Goal: Information Seeking & Learning: Learn about a topic

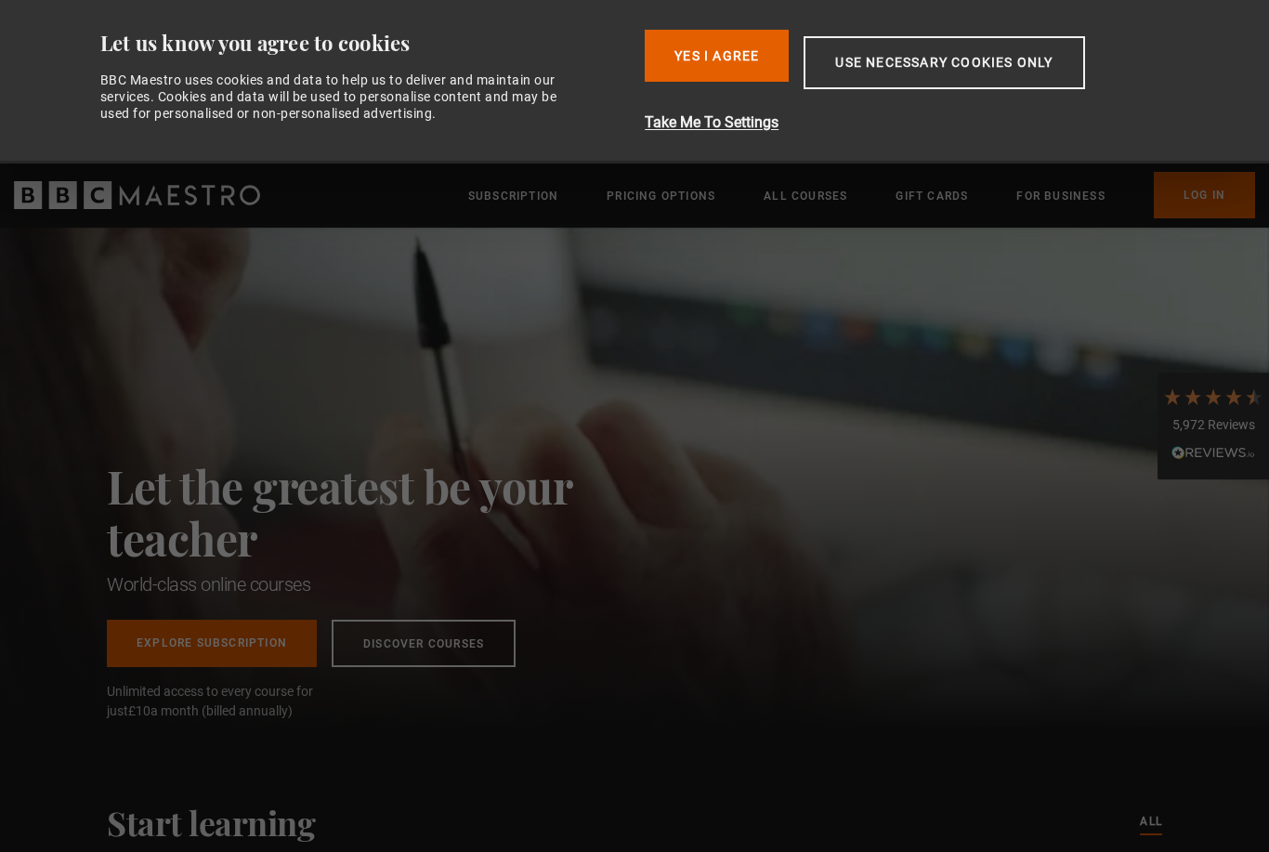
click at [933, 61] on button "Use necessary cookies only" at bounding box center [943, 62] width 280 height 53
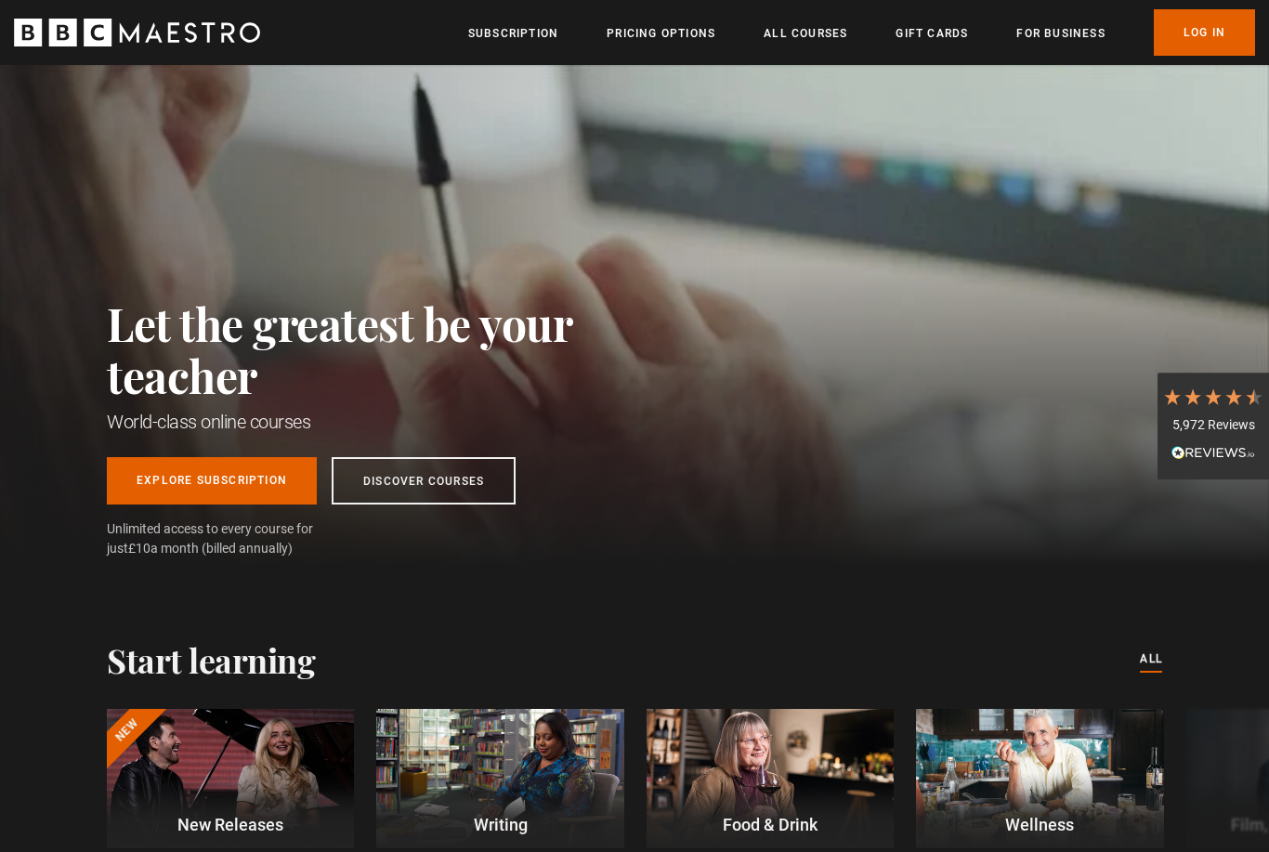
click at [1208, 38] on link "Log In" at bounding box center [1204, 32] width 101 height 46
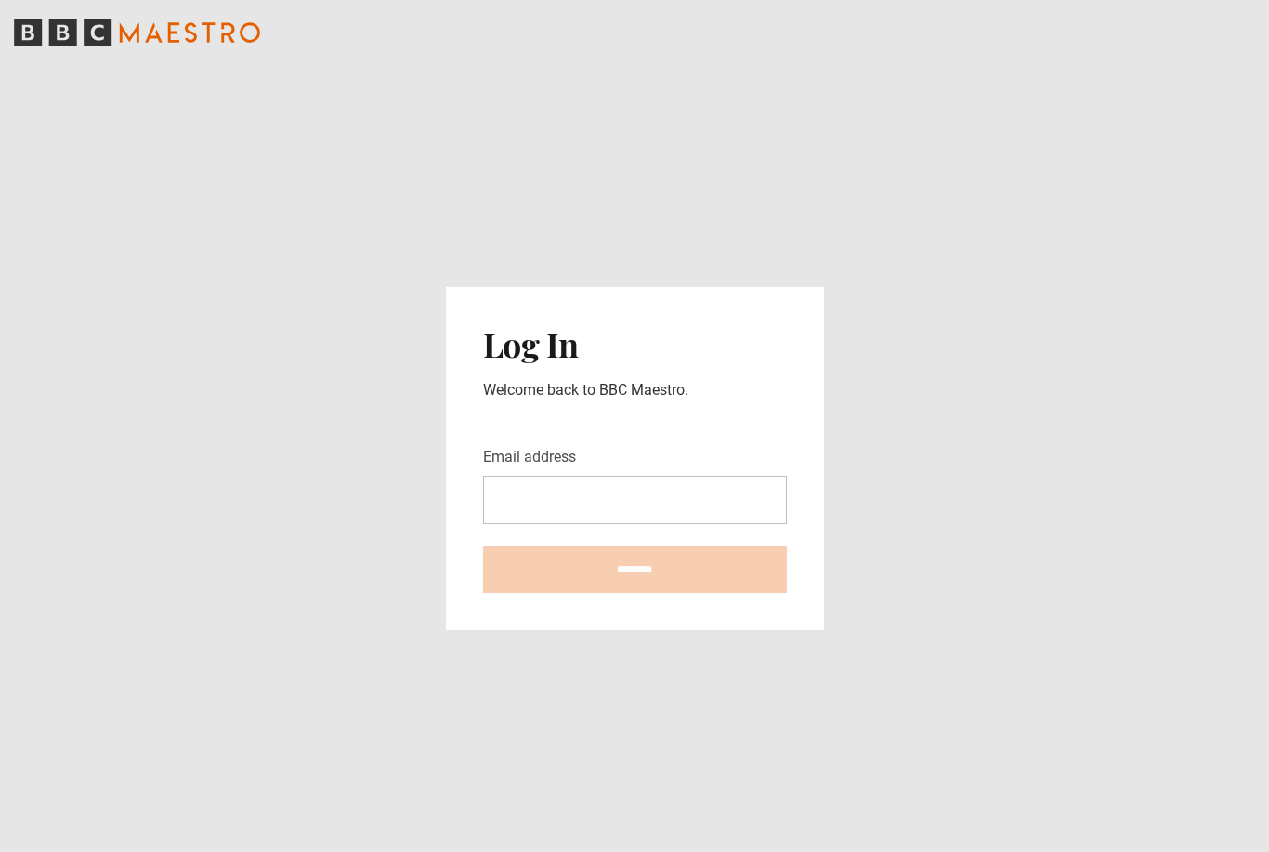
click at [717, 524] on input "Email address" at bounding box center [635, 500] width 304 height 48
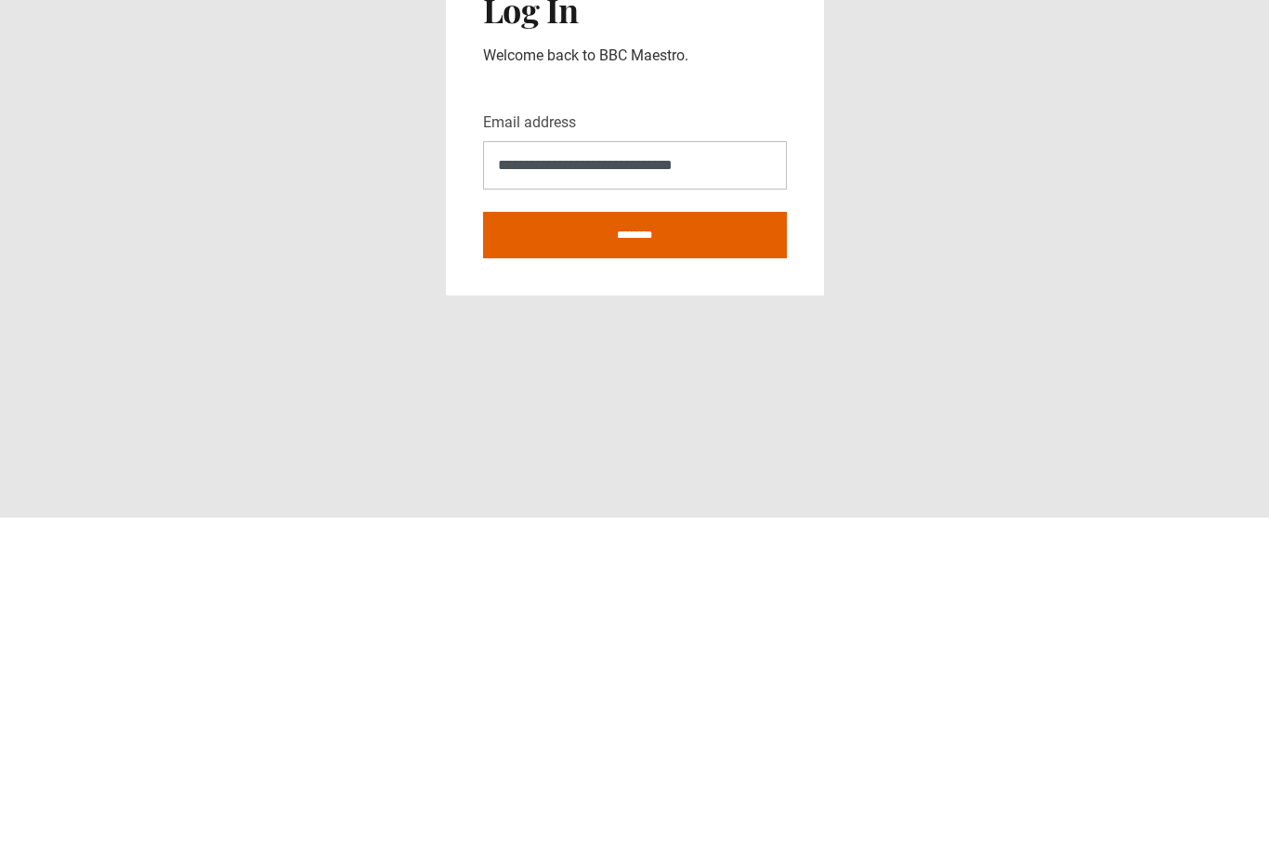
type input "**********"
click at [726, 546] on input "********" at bounding box center [635, 569] width 304 height 46
type input "**********"
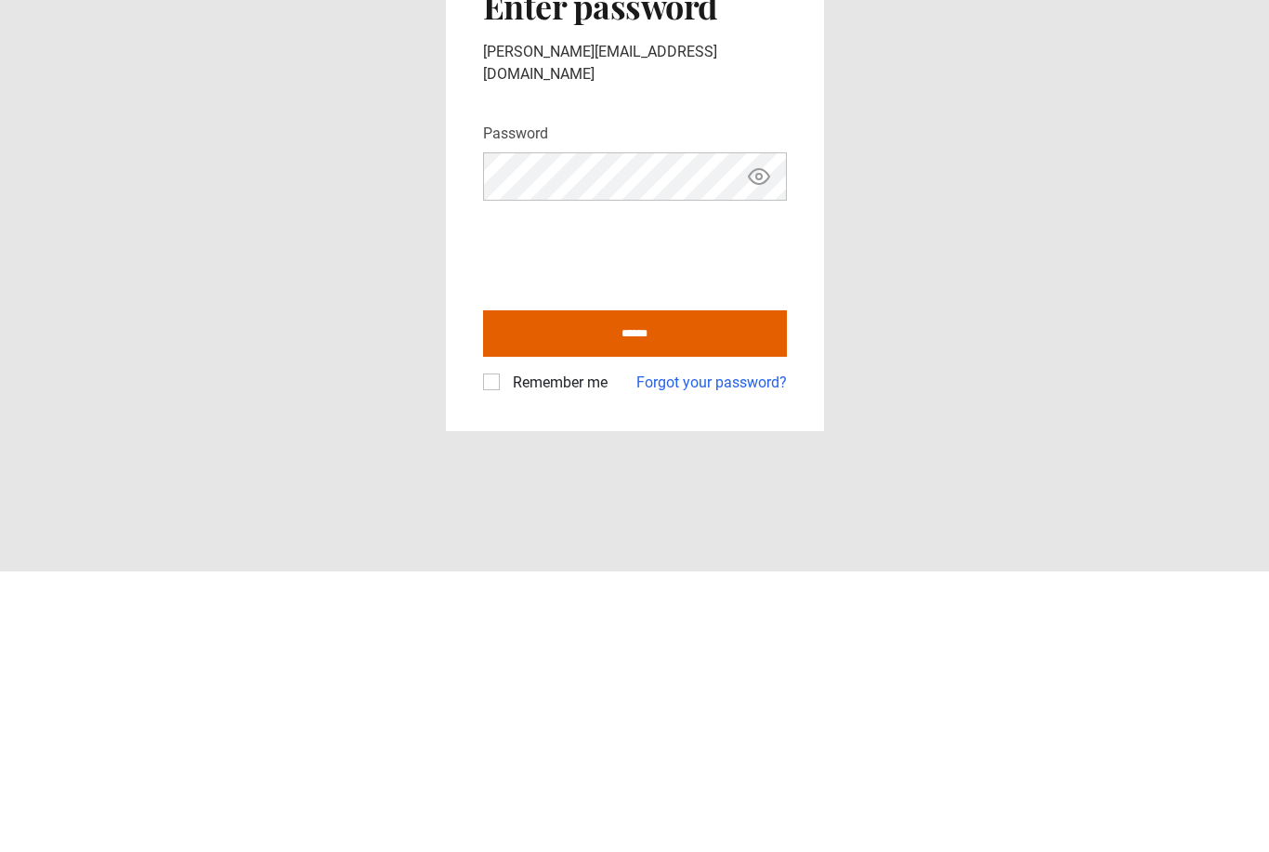
scroll to position [59, 0]
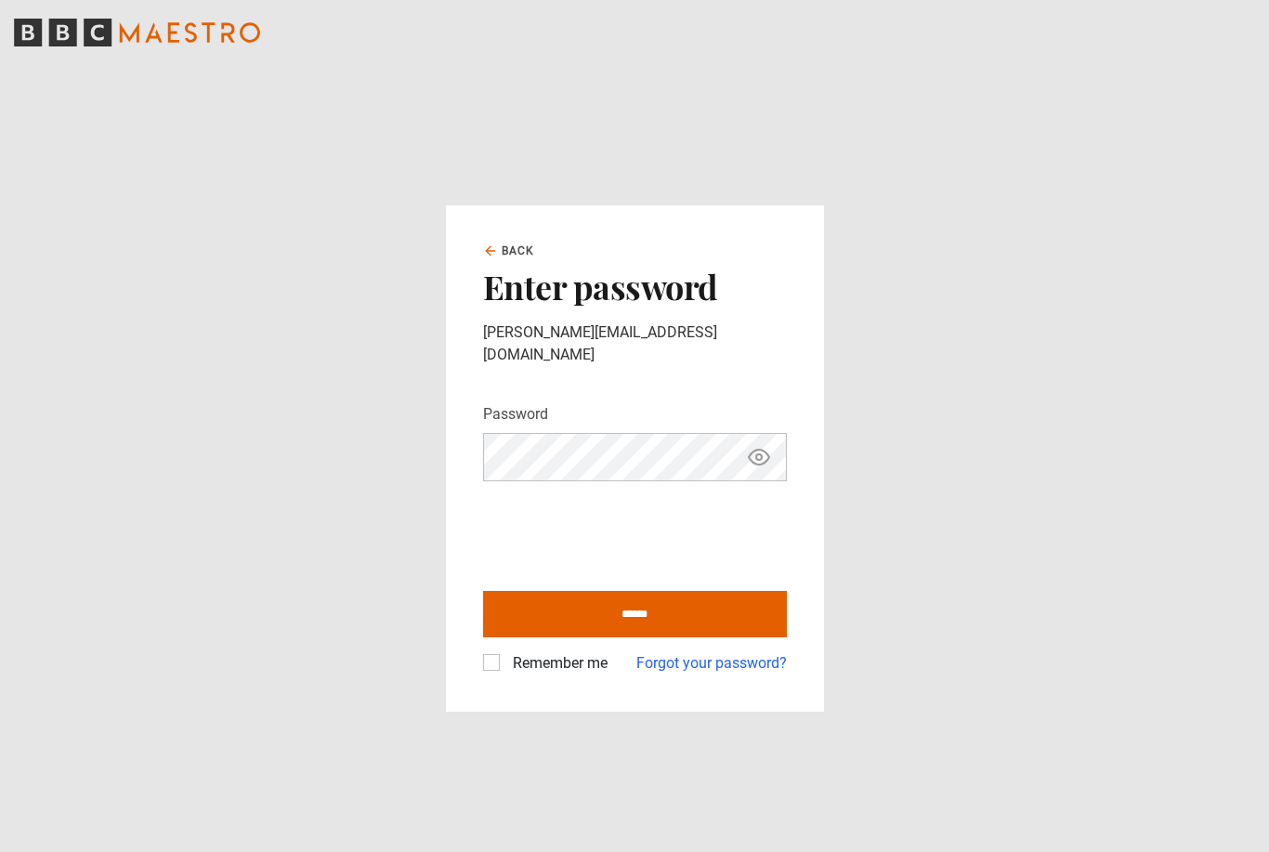
click at [734, 591] on input "******" at bounding box center [635, 614] width 304 height 46
type input "**********"
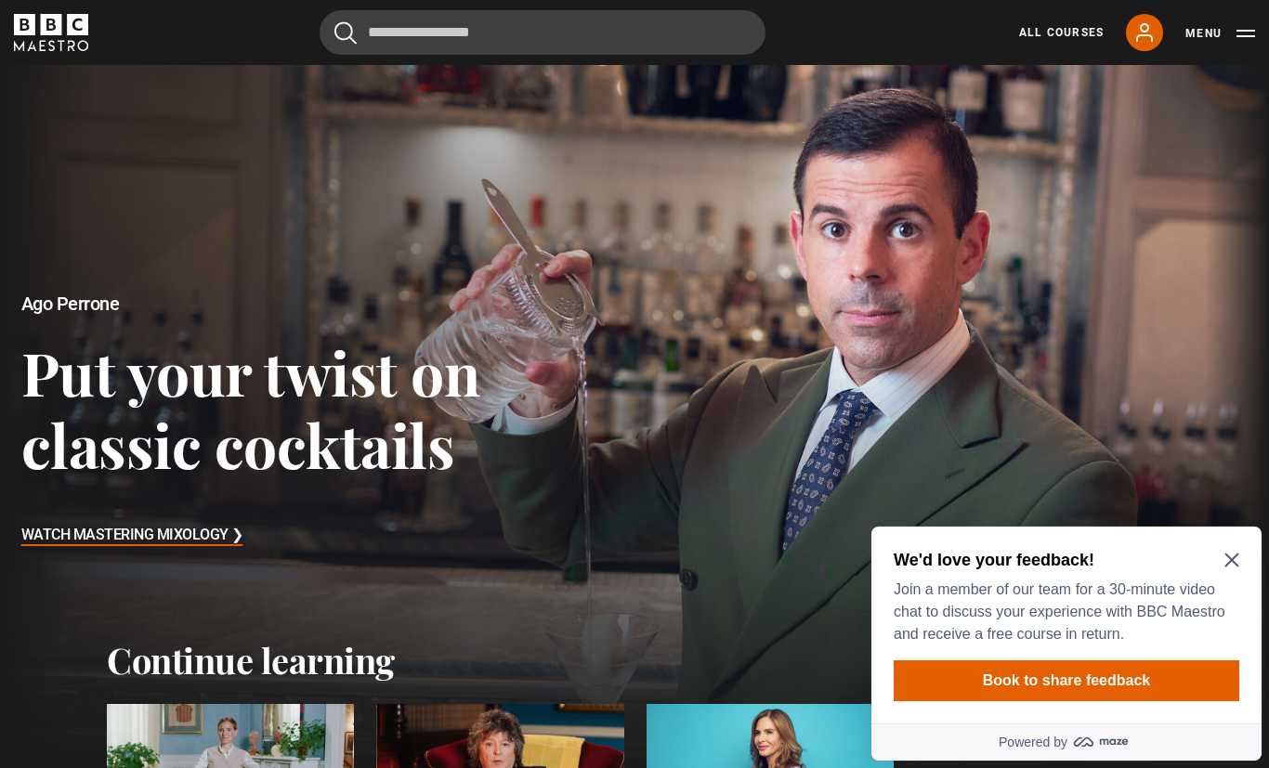
click at [1227, 554] on icon "Close Maze Prompt" at bounding box center [1231, 560] width 15 height 15
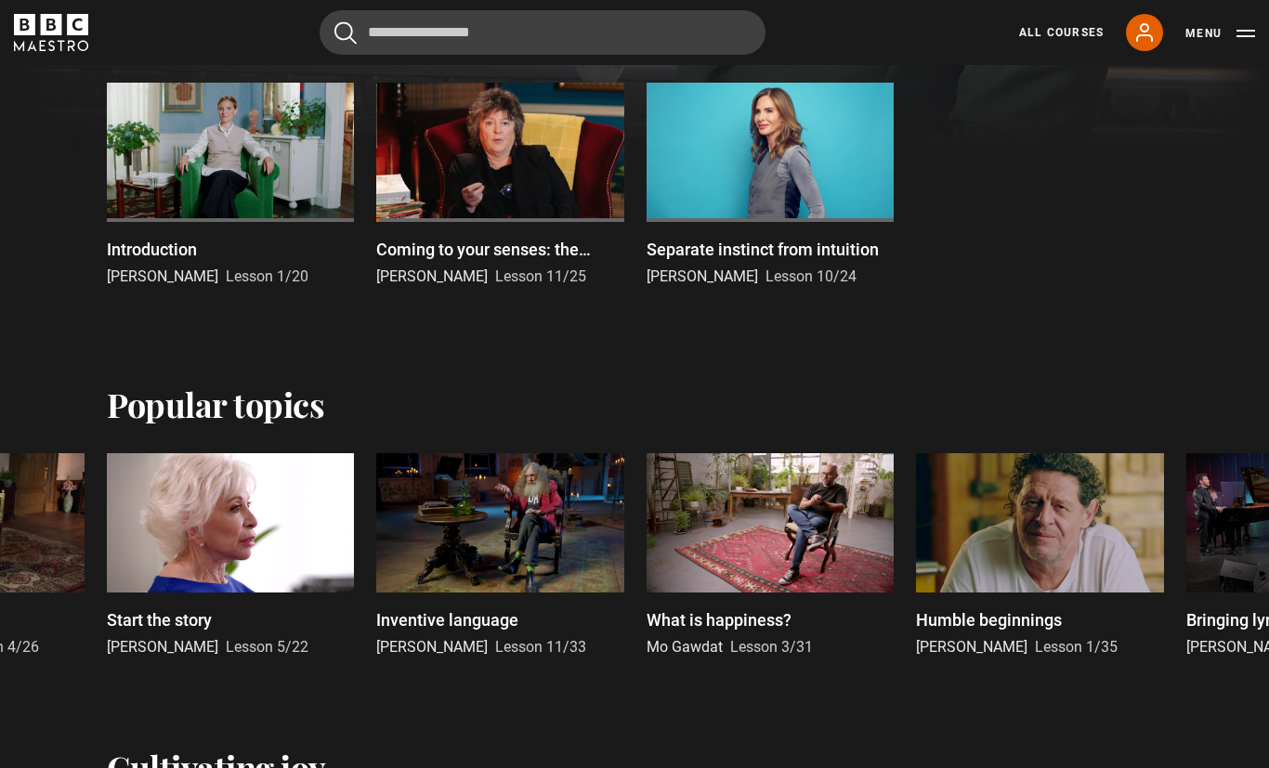
scroll to position [636, 0]
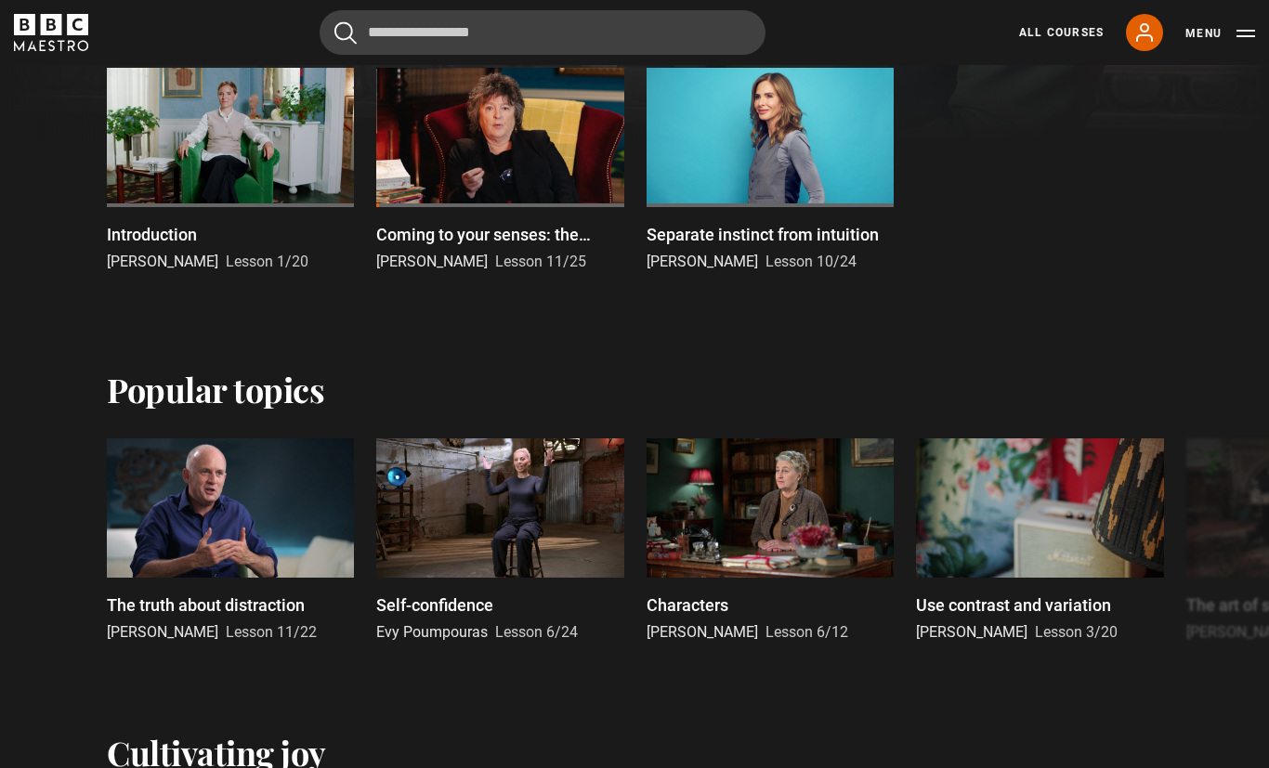
click at [533, 547] on div at bounding box center [499, 507] width 247 height 139
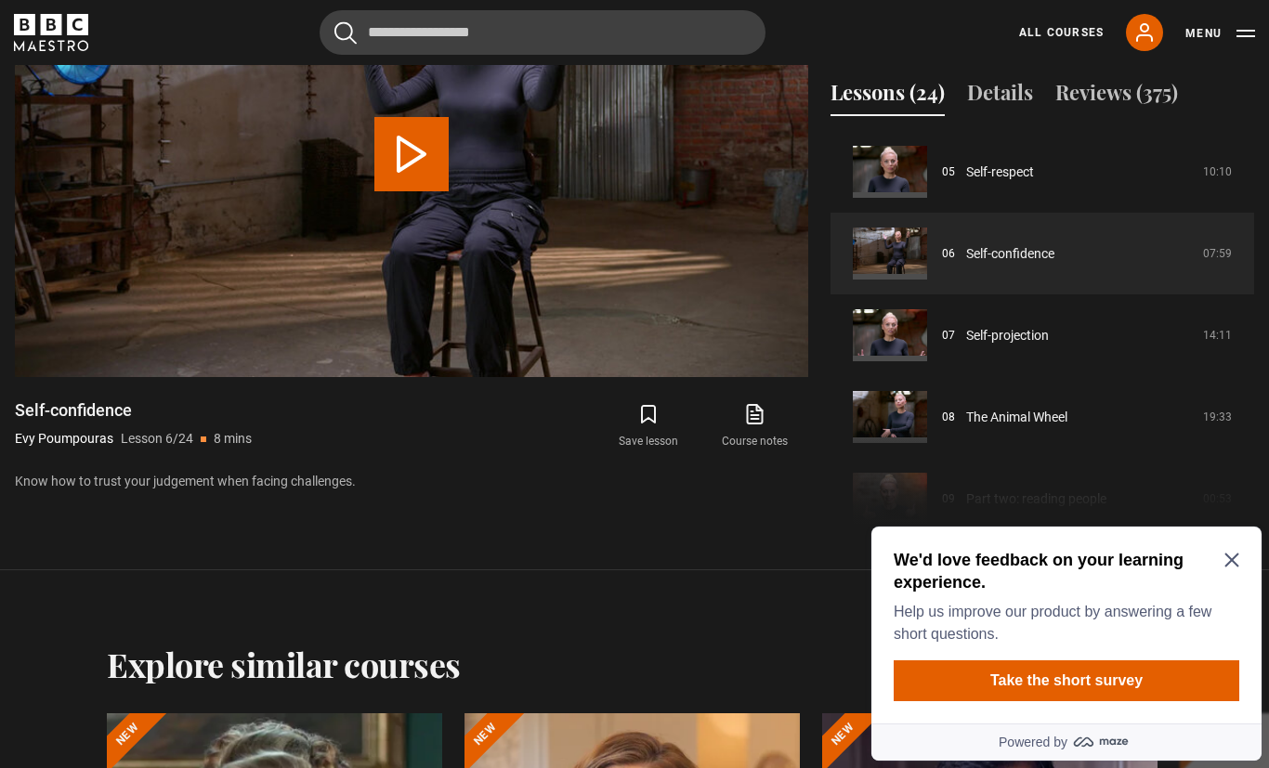
click at [72, 422] on h1 "Self-confidence" at bounding box center [133, 410] width 237 height 22
click at [1225, 562] on icon "Close Maze Prompt" at bounding box center [1231, 560] width 15 height 15
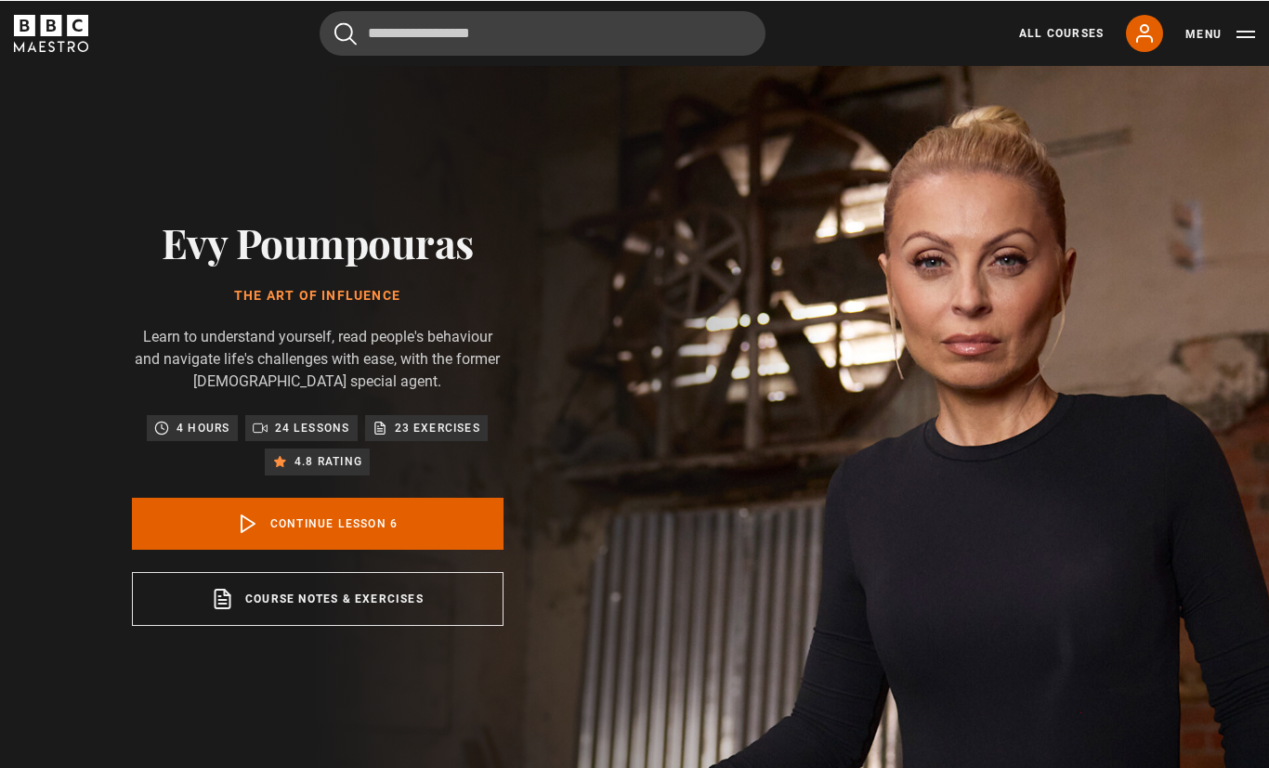
scroll to position [269, 0]
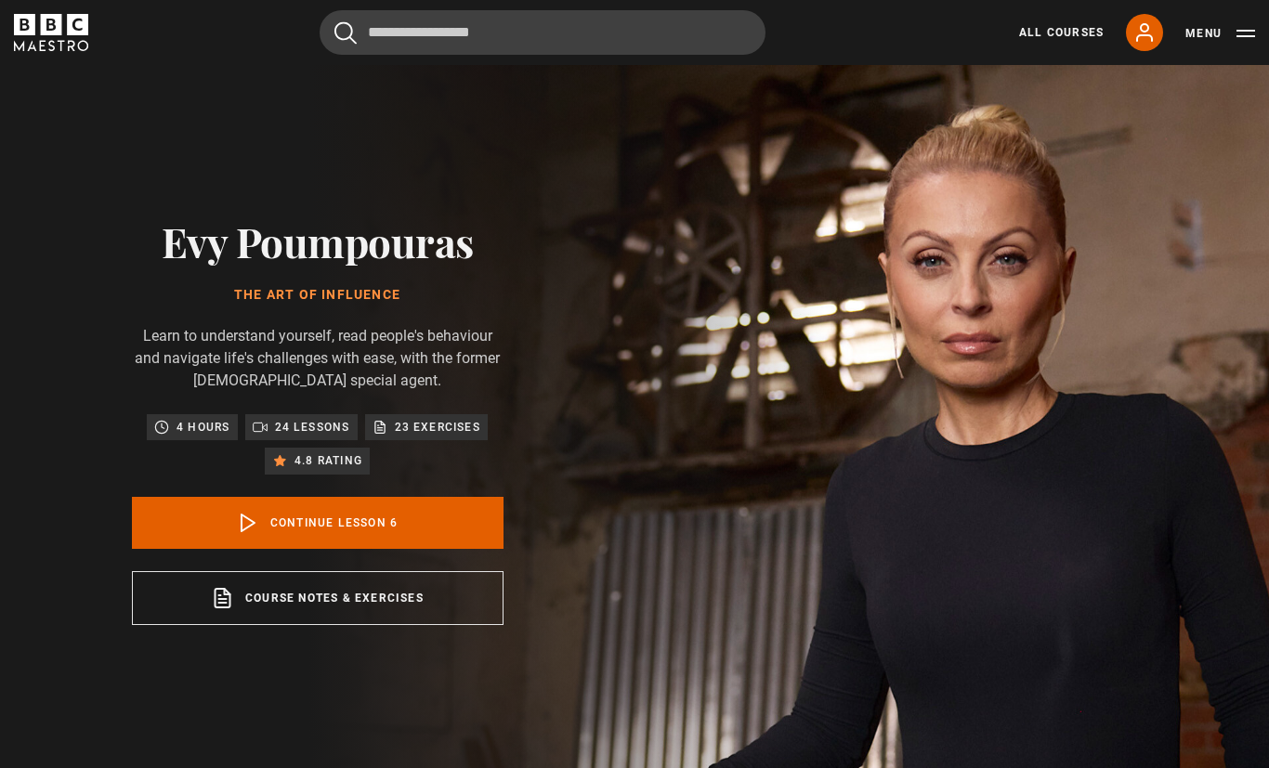
click at [1070, 36] on link "All Courses" at bounding box center [1061, 32] width 85 height 17
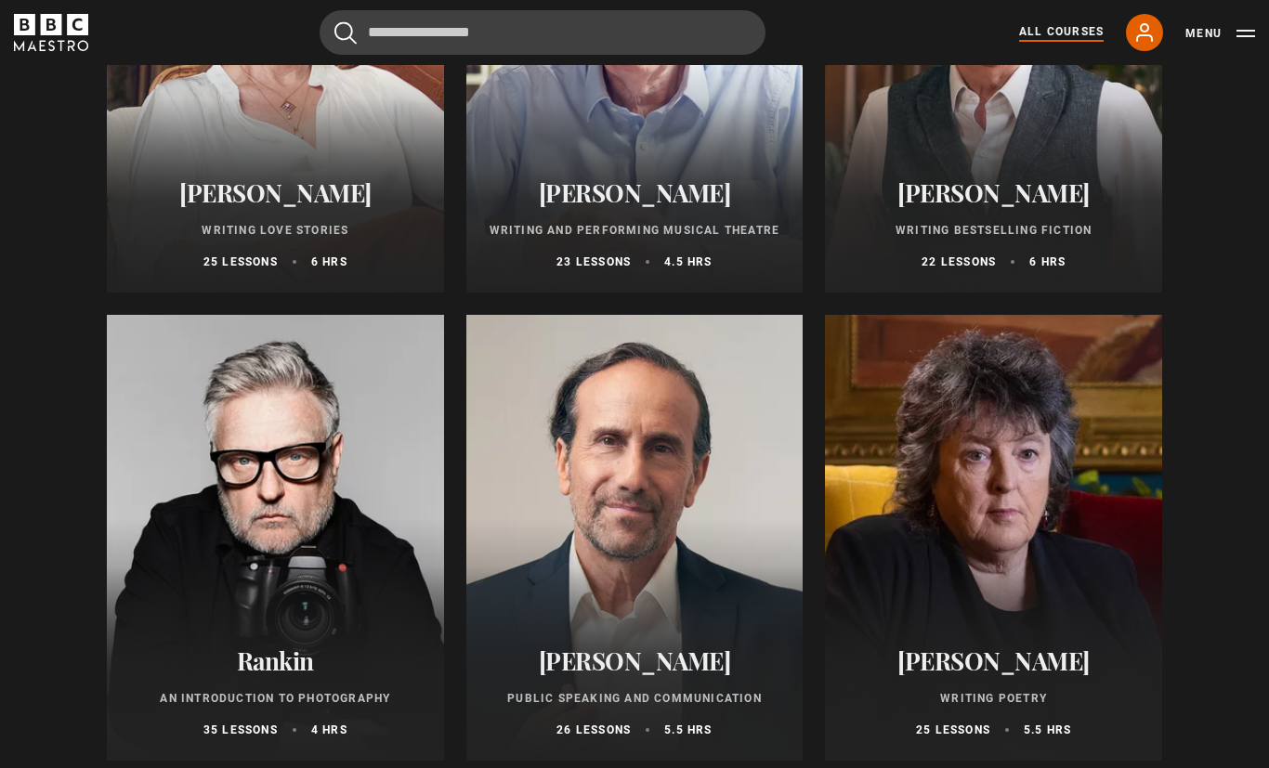
scroll to position [3756, 0]
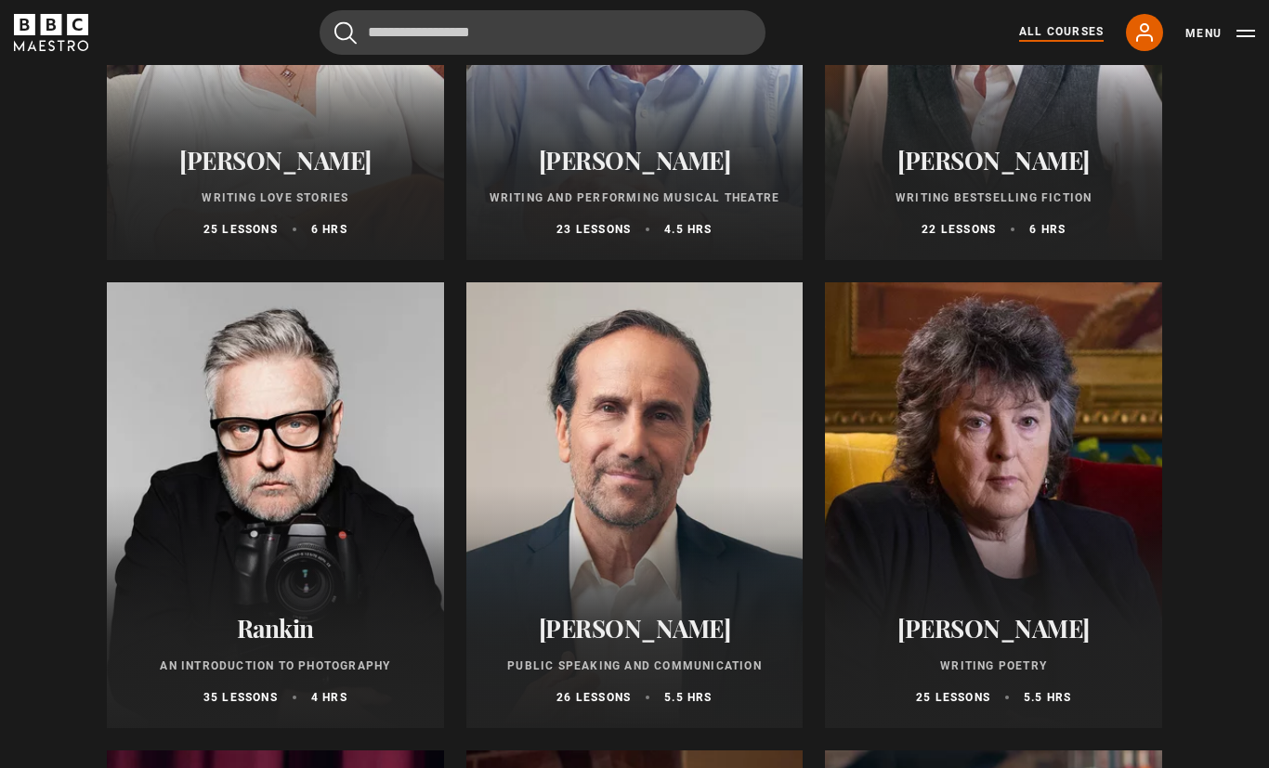
click at [725, 498] on div at bounding box center [634, 506] width 337 height 446
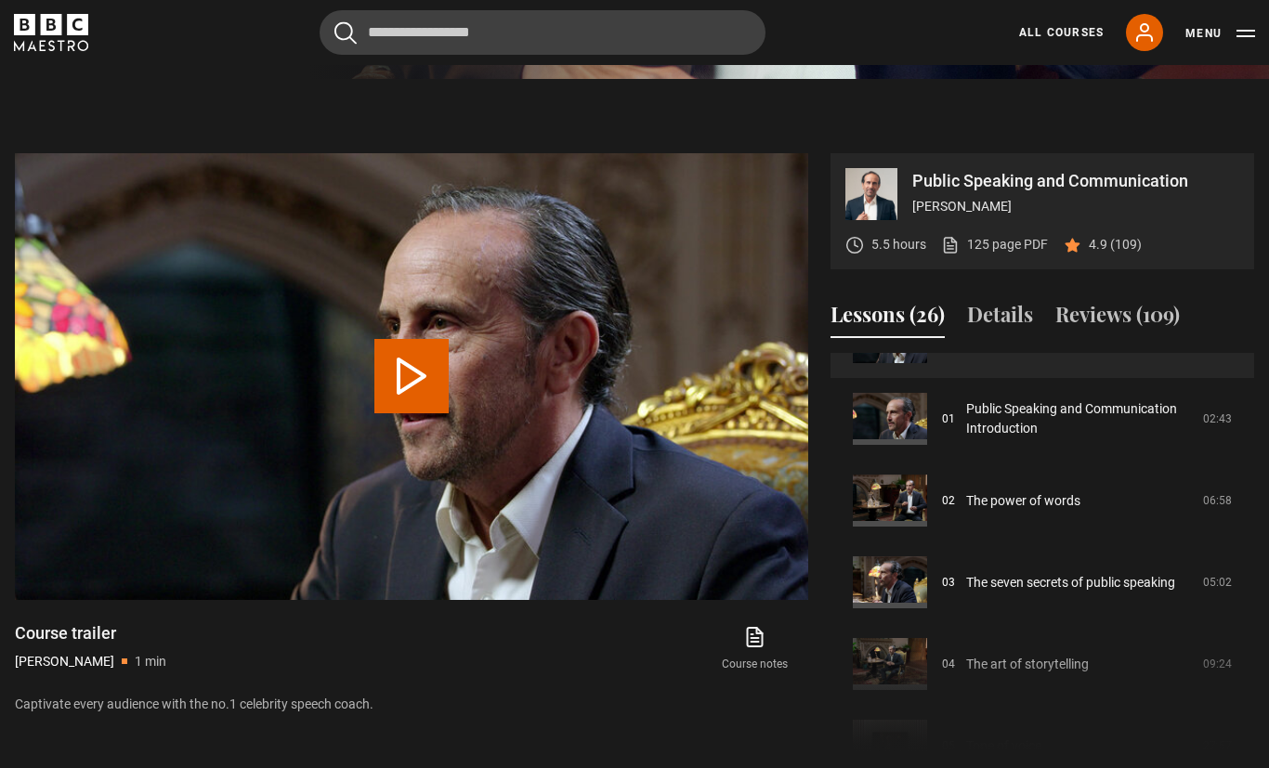
scroll to position [71, 0]
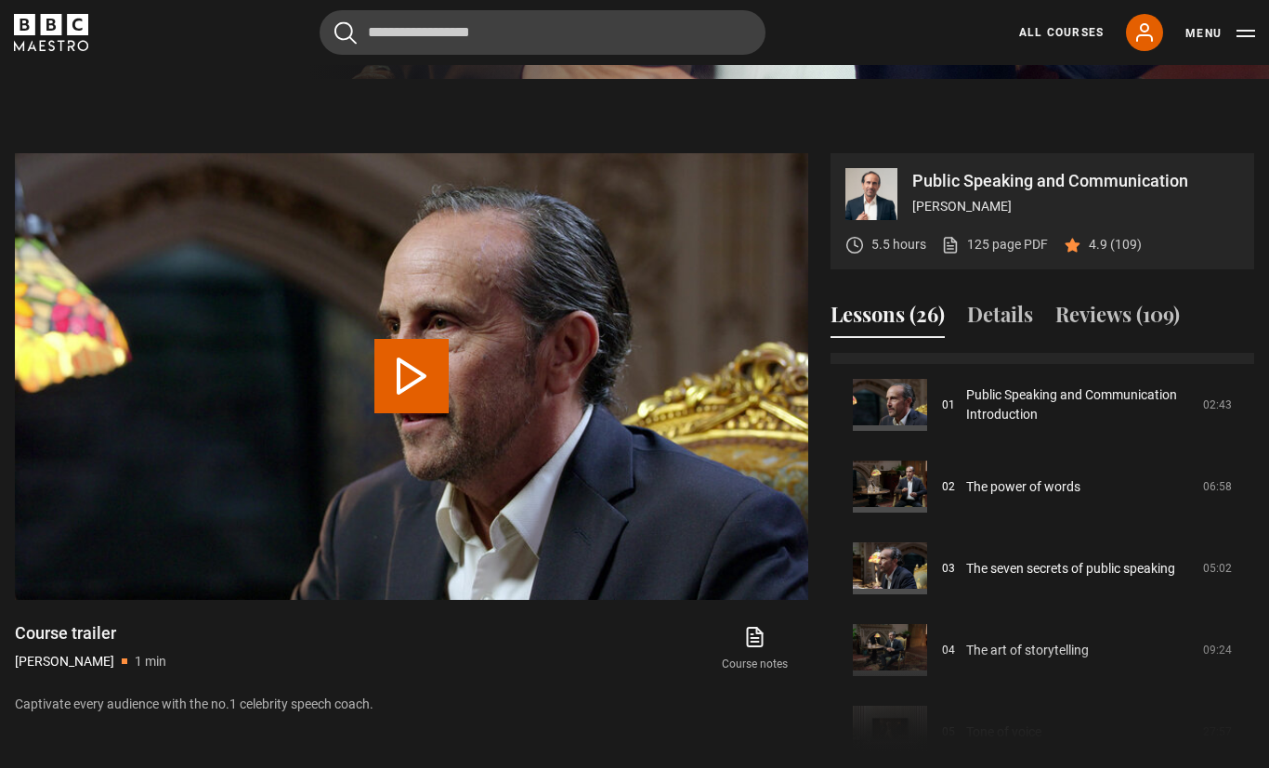
click at [1115, 579] on link "The seven secrets of public speaking" at bounding box center [1070, 569] width 209 height 20
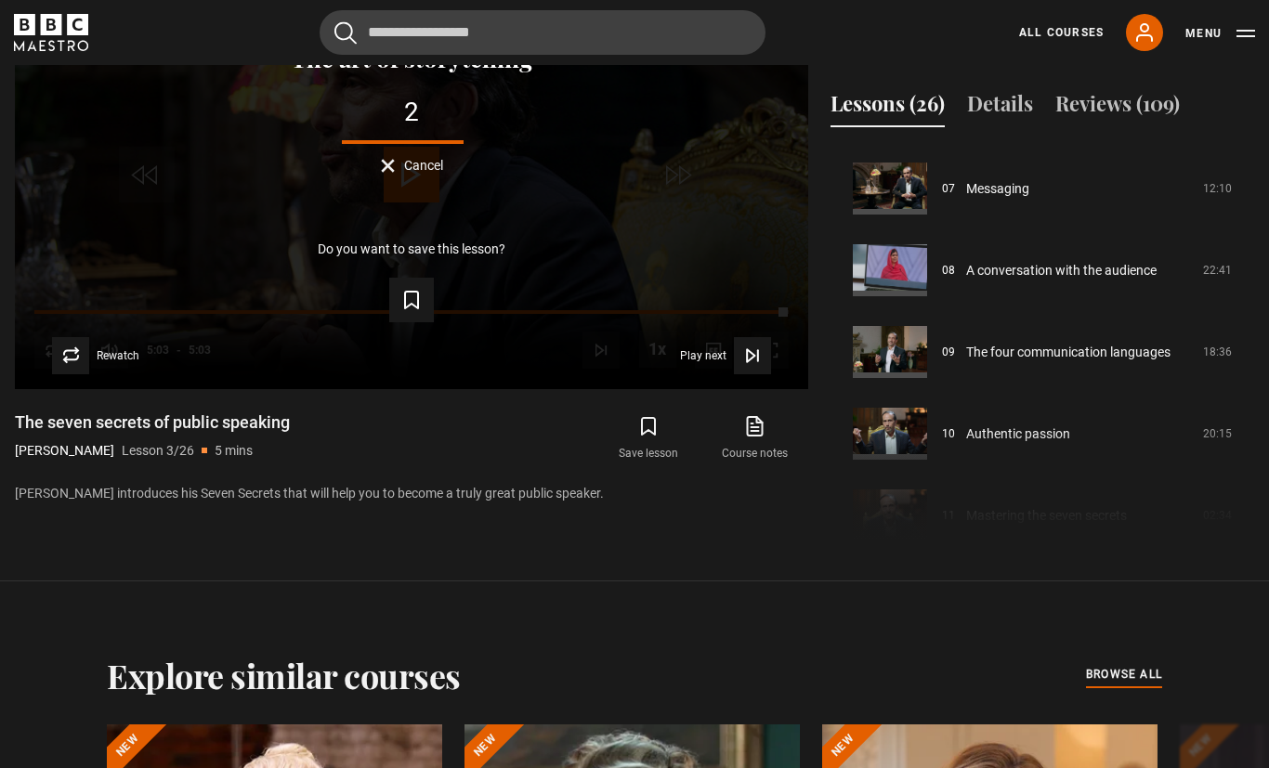
scroll to position [577, 0]
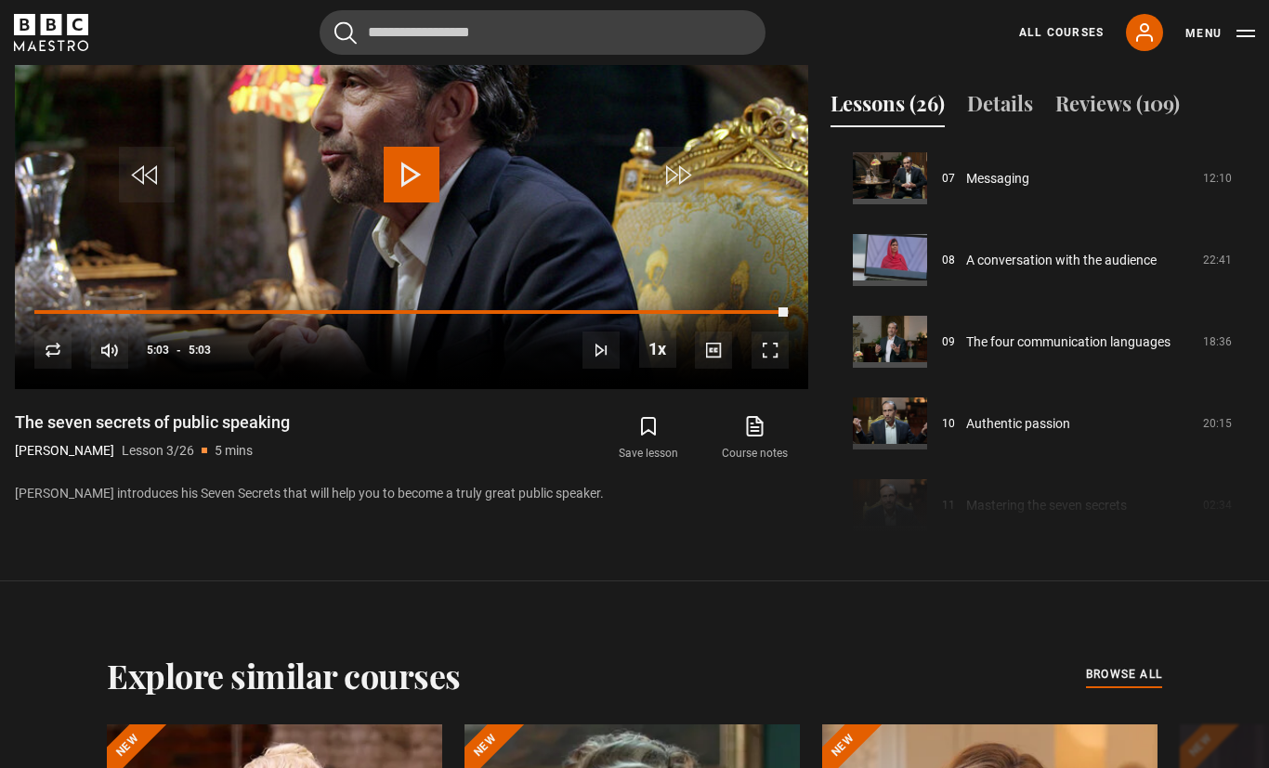
scroll to position [609, 0]
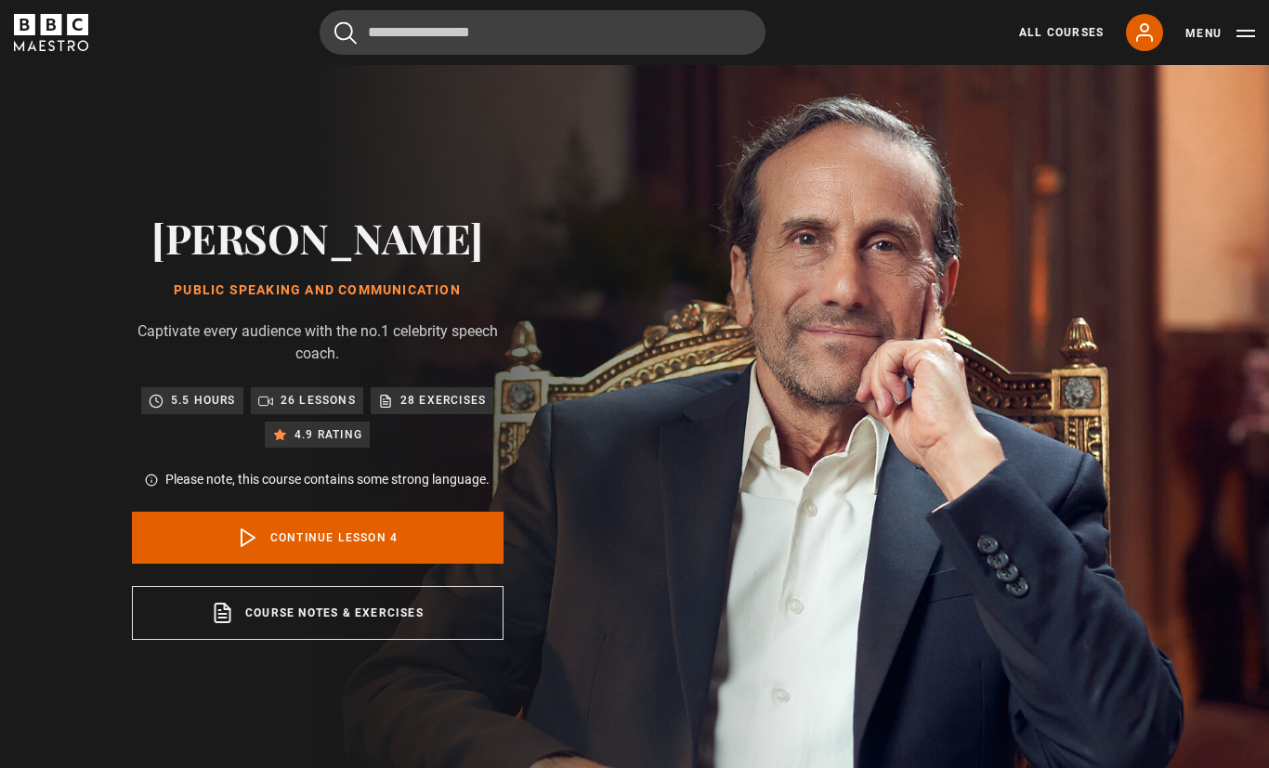
click at [1073, 26] on link "All Courses" at bounding box center [1061, 32] width 85 height 17
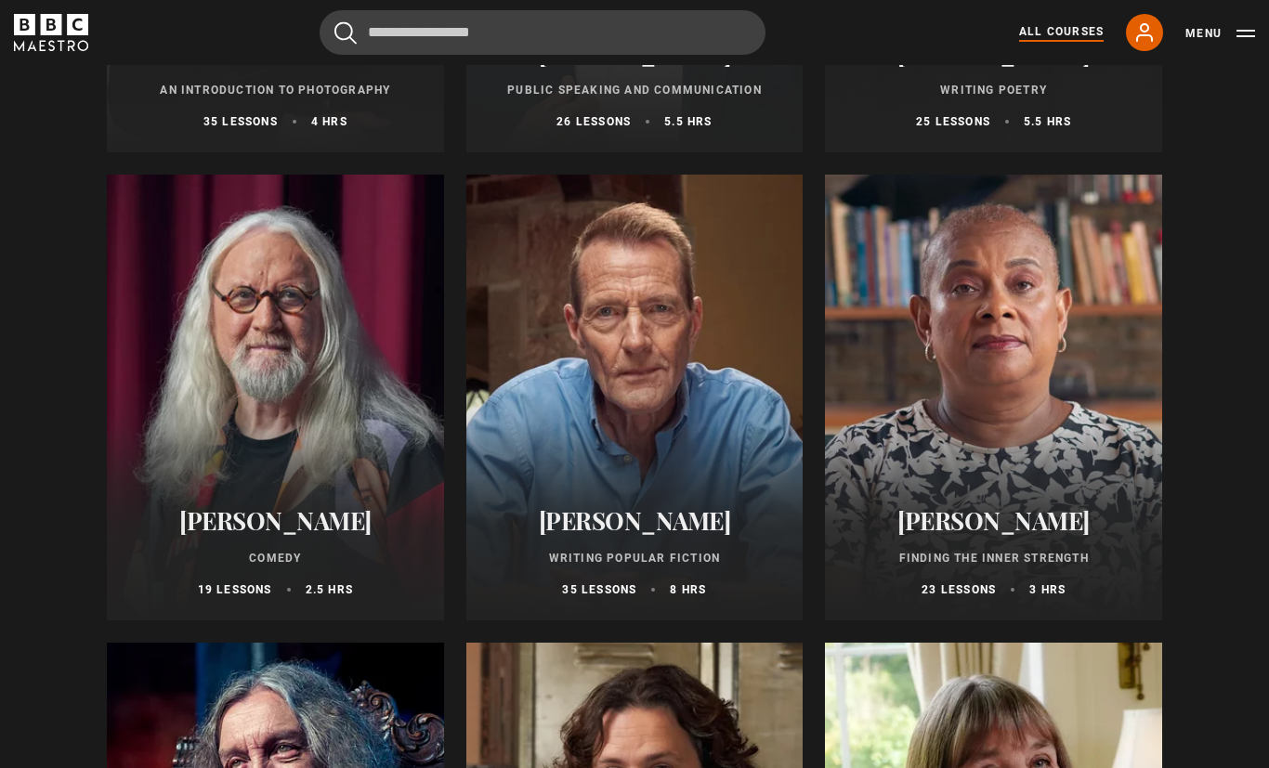
scroll to position [4333, 0]
click at [1062, 550] on p "Finding the Inner Strength" at bounding box center [993, 558] width 293 height 17
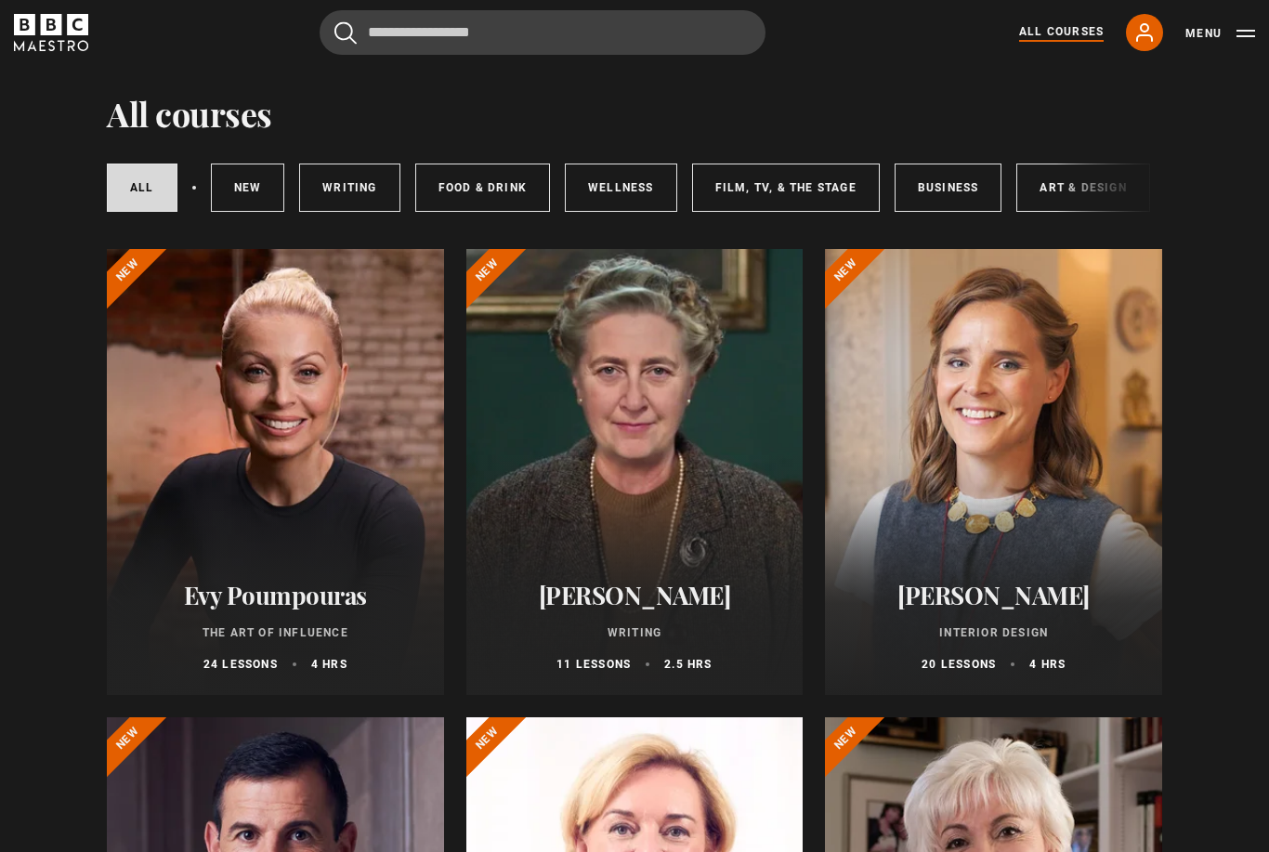
scroll to position [0, 0]
click at [215, 593] on h2 "Evy Poumpouras" at bounding box center [275, 594] width 293 height 29
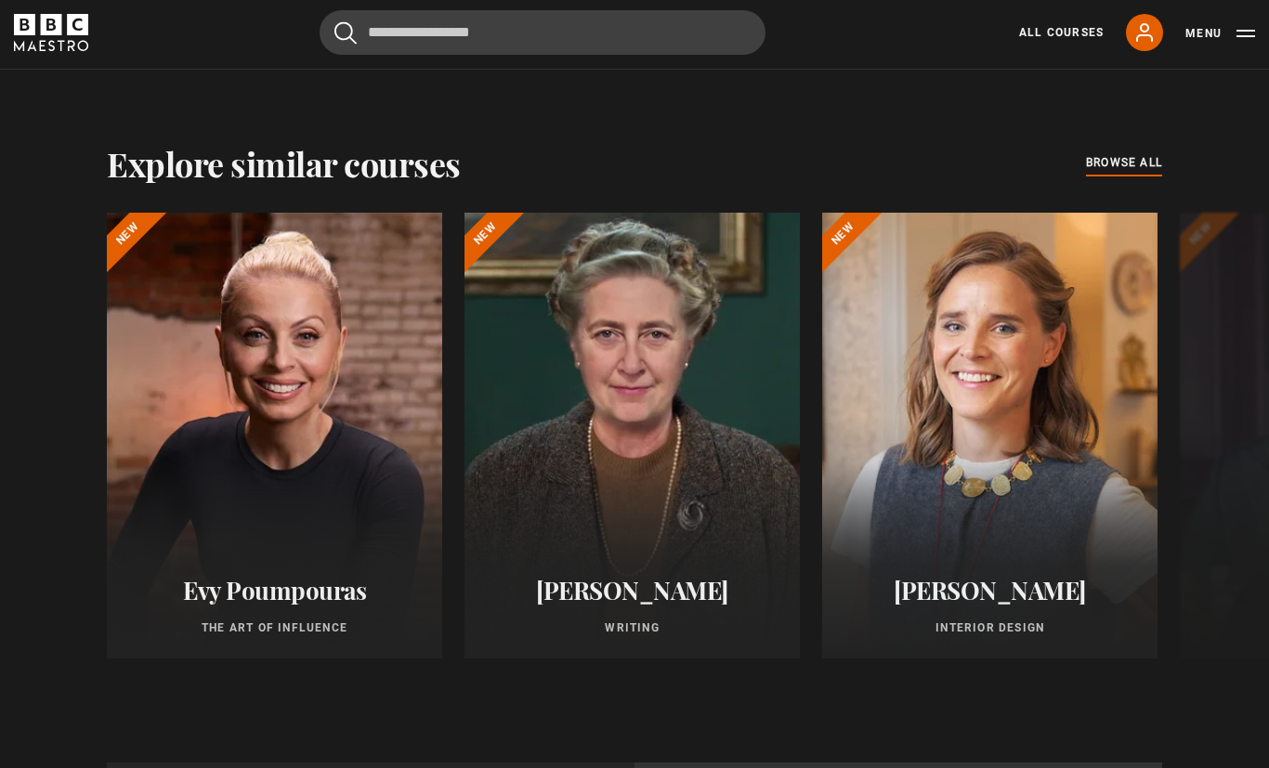
scroll to position [1433, 0]
